Goal: Task Accomplishment & Management: Manage account settings

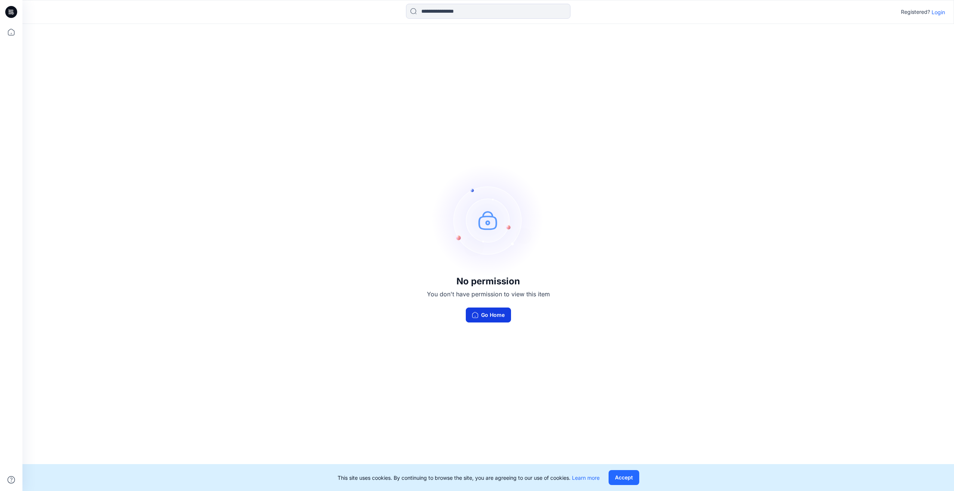
click at [479, 313] on button "Go Home" at bounding box center [488, 315] width 45 height 15
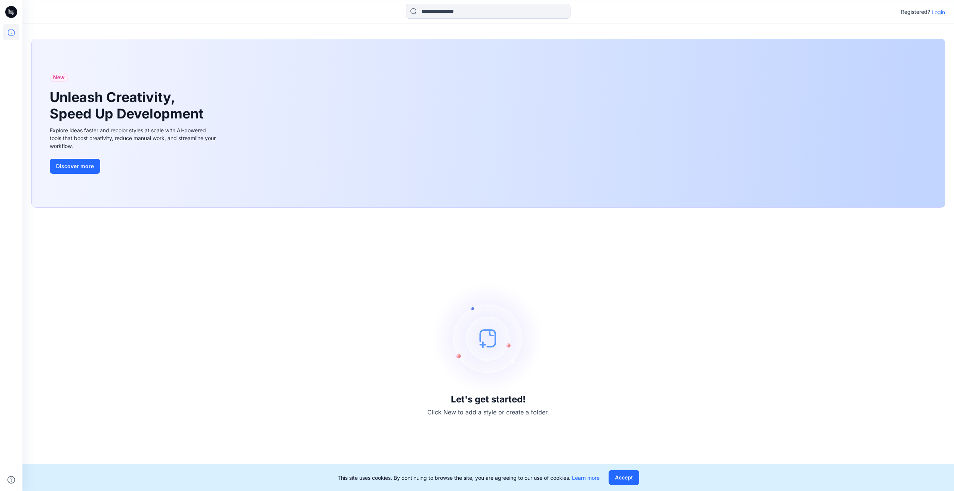
click at [940, 13] on p "Login" at bounding box center [938, 12] width 13 height 8
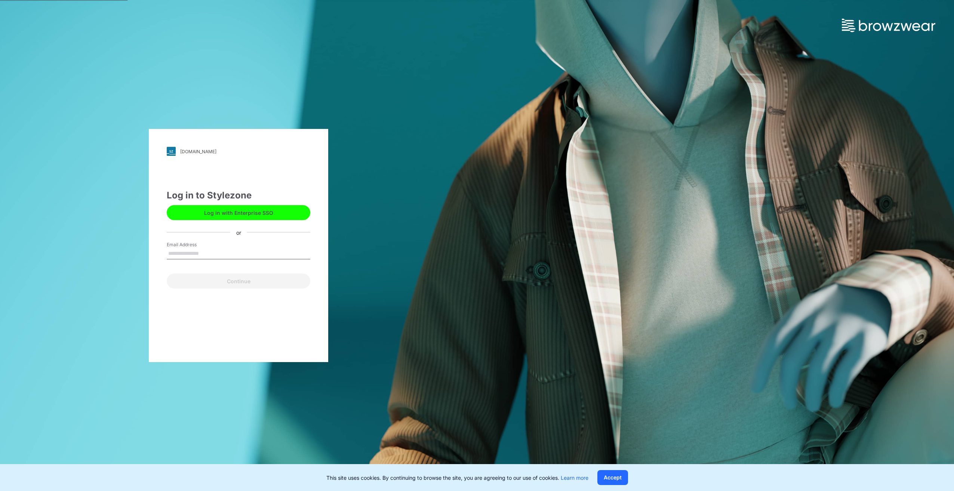
click at [199, 257] on input "Email Address" at bounding box center [239, 253] width 144 height 11
type input "**********"
click at [209, 286] on button "Continue" at bounding box center [239, 281] width 144 height 15
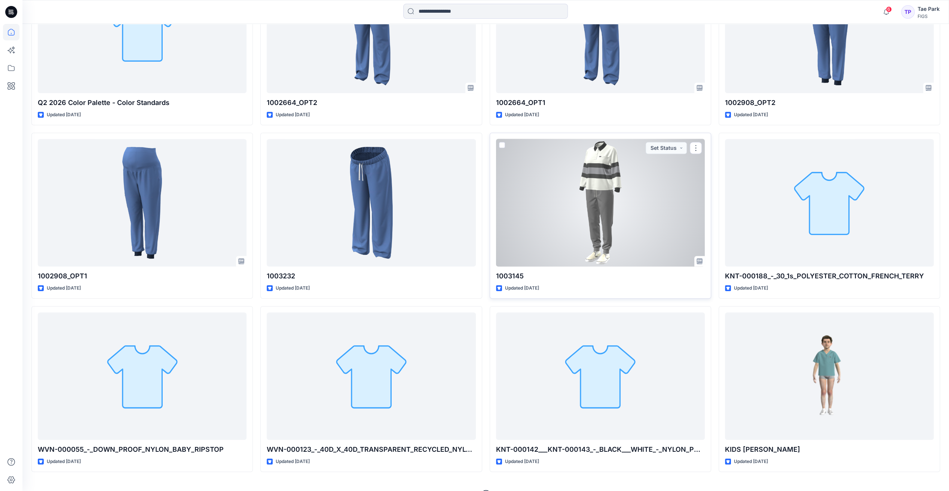
scroll to position [337, 0]
